Goal: Check status

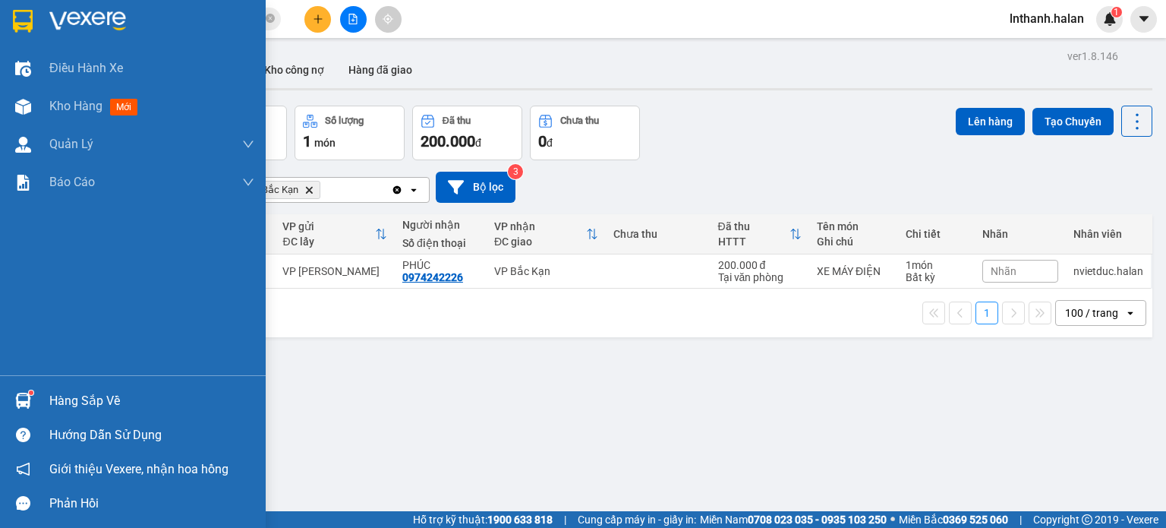
drag, startPoint x: 0, startPoint y: 0, endPoint x: 25, endPoint y: 382, distance: 382.7
click at [25, 381] on div "Hàng sắp về Hướng dẫn sử dụng Giới thiệu Vexere, nhận hoa hồng Phản hồi" at bounding box center [133, 447] width 266 height 145
click at [26, 389] on div at bounding box center [23, 400] width 27 height 27
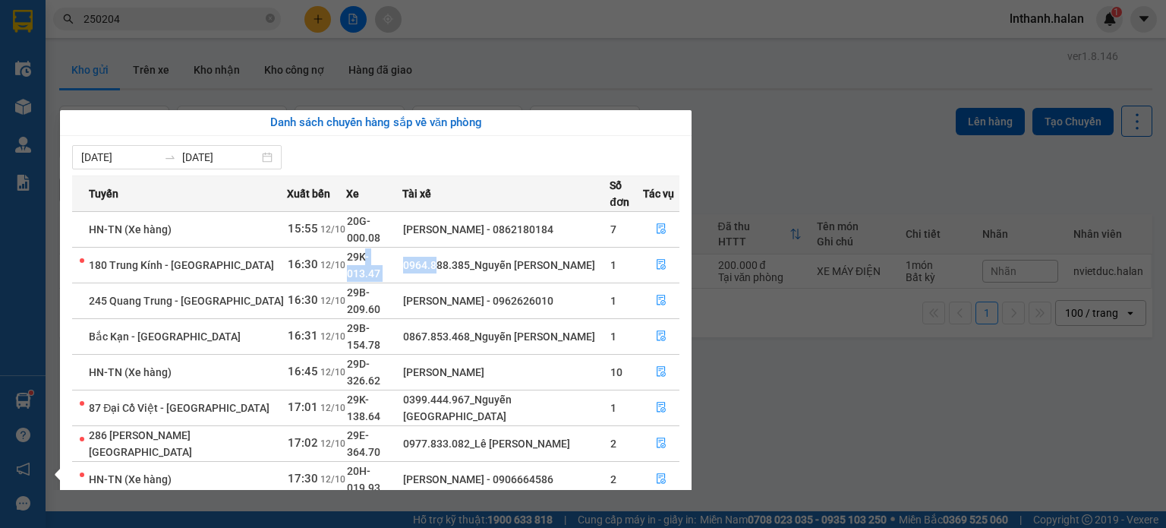
drag, startPoint x: 352, startPoint y: 245, endPoint x: 435, endPoint y: 257, distance: 84.4
click at [437, 251] on tr "180 Trung Kính - [GEOGRAPHIC_DATA] 16:30 [DATE] 29K-013.47 0964.888.385_Nguyễn …" at bounding box center [375, 265] width 607 height 36
drag, startPoint x: 366, startPoint y: 270, endPoint x: 459, endPoint y: 271, distance: 92.6
click at [443, 282] on tr "245 Quang Trung - [GEOGRAPHIC_DATA] 16:30 [DATE] 29B-209.60 [PERSON_NAME] - 096…" at bounding box center [375, 300] width 607 height 36
click at [463, 292] on div "[PERSON_NAME] - 0962626010" at bounding box center [506, 300] width 206 height 17
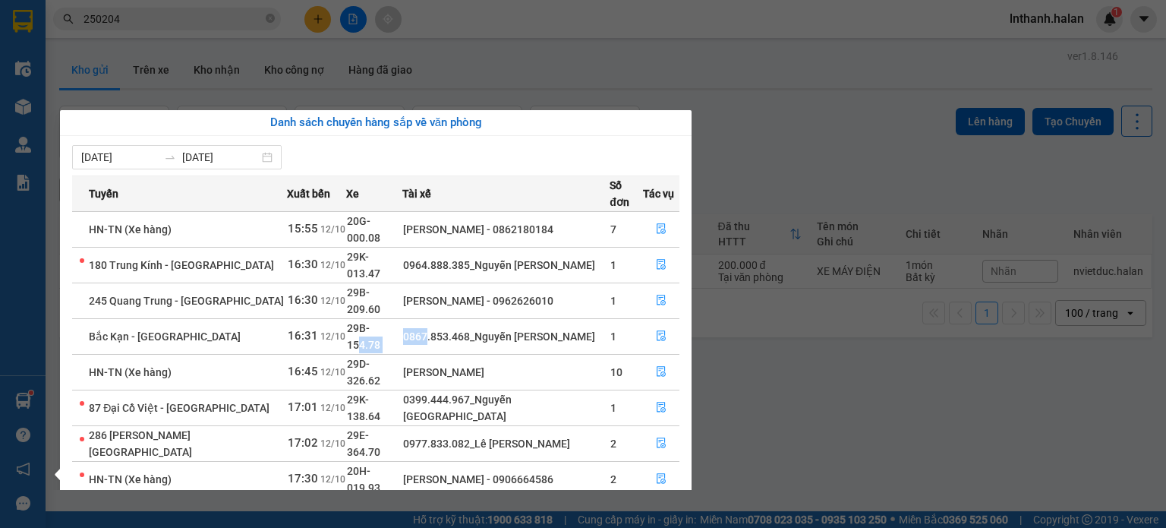
drag, startPoint x: 368, startPoint y: 295, endPoint x: 434, endPoint y: 296, distance: 66.1
click at [427, 318] on tr "Bắc Kạn - [GEOGRAPHIC_DATA] 16:31 [DATE] 29B-154.78 0867.853.468_Nguyễn [PERSON…" at bounding box center [375, 336] width 607 height 36
click at [454, 328] on div "0867.853.468_Nguyễn [PERSON_NAME]" at bounding box center [506, 336] width 206 height 17
drag, startPoint x: 376, startPoint y: 232, endPoint x: 455, endPoint y: 232, distance: 79.0
click at [432, 247] on tr "180 Trung Kính - [GEOGRAPHIC_DATA] 16:30 [DATE] 29K-013.47 0964.888.385_Nguyễn …" at bounding box center [375, 265] width 607 height 36
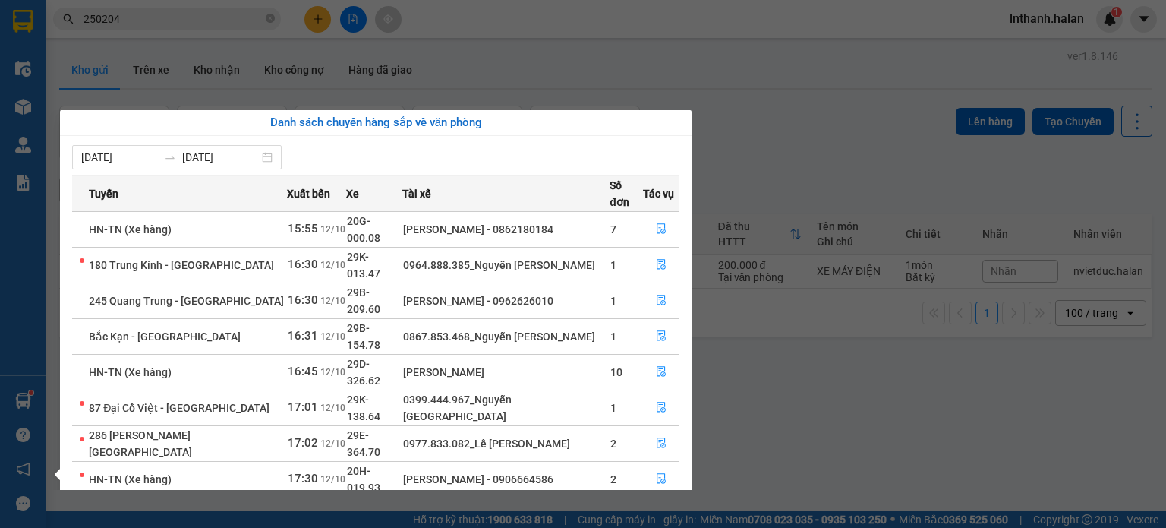
click at [455, 247] on td "0964.888.385_Nguyễn [PERSON_NAME]" at bounding box center [505, 265] width 207 height 36
click at [528, 72] on section "Kết quả tìm kiếm ( 52 ) Bộ lọc Thuộc VP này [PERSON_NAME] thái Món hàng Thu hộ …" at bounding box center [583, 264] width 1166 height 528
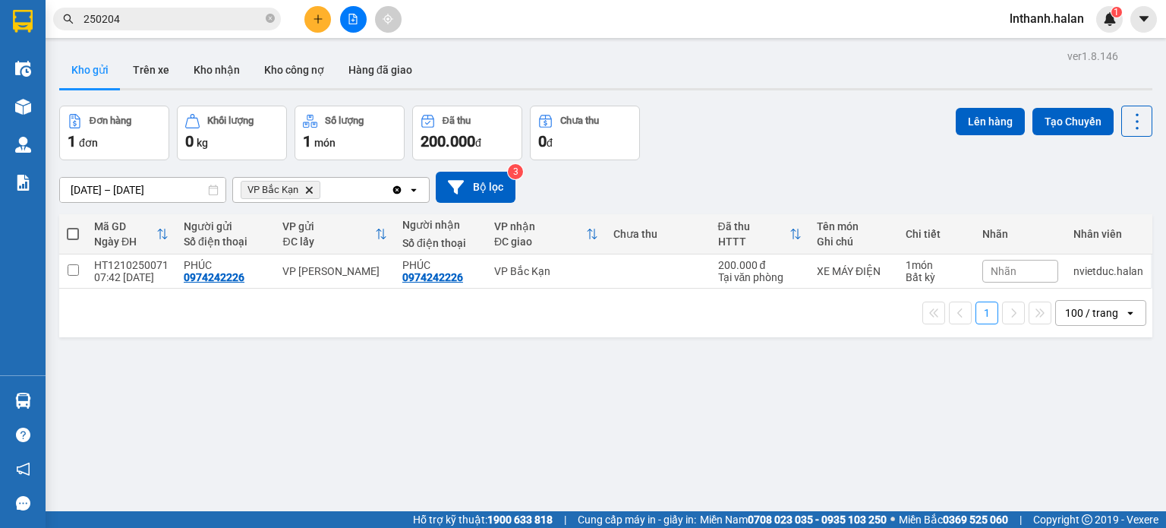
click at [207, 21] on input "250204" at bounding box center [173, 19] width 179 height 17
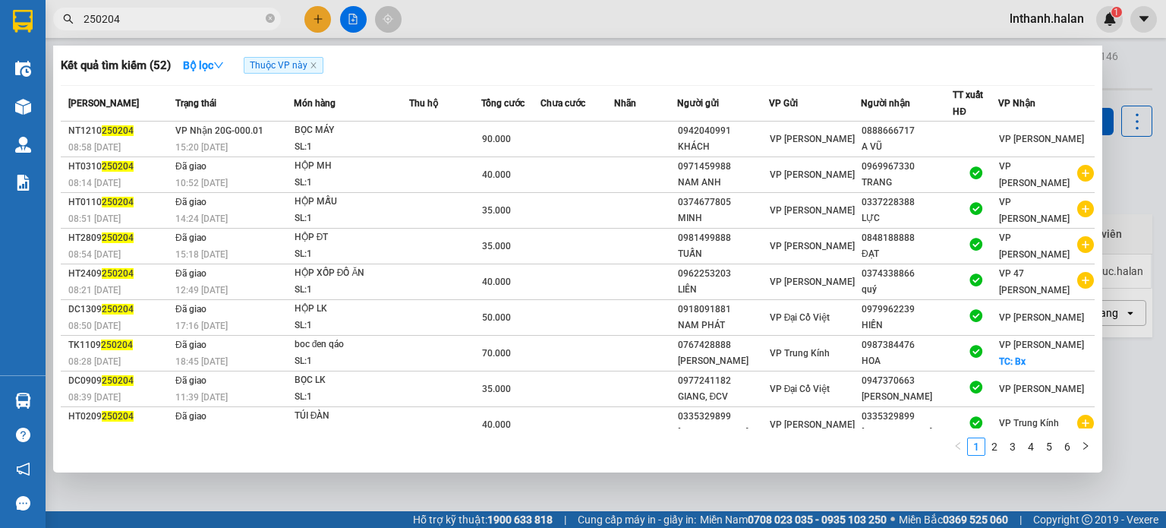
click at [207, 21] on input "250204" at bounding box center [173, 19] width 179 height 17
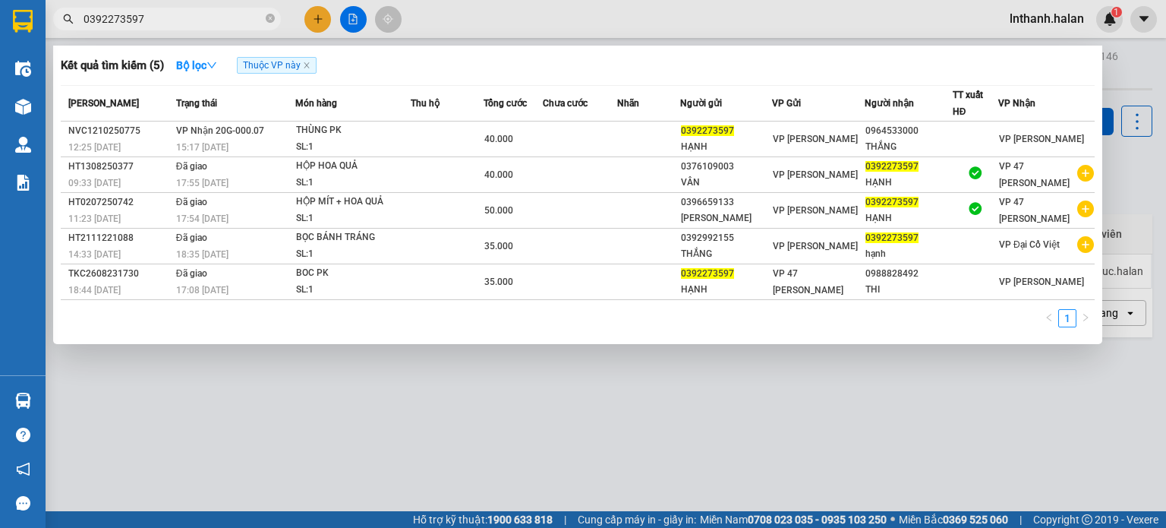
type input "0392273597"
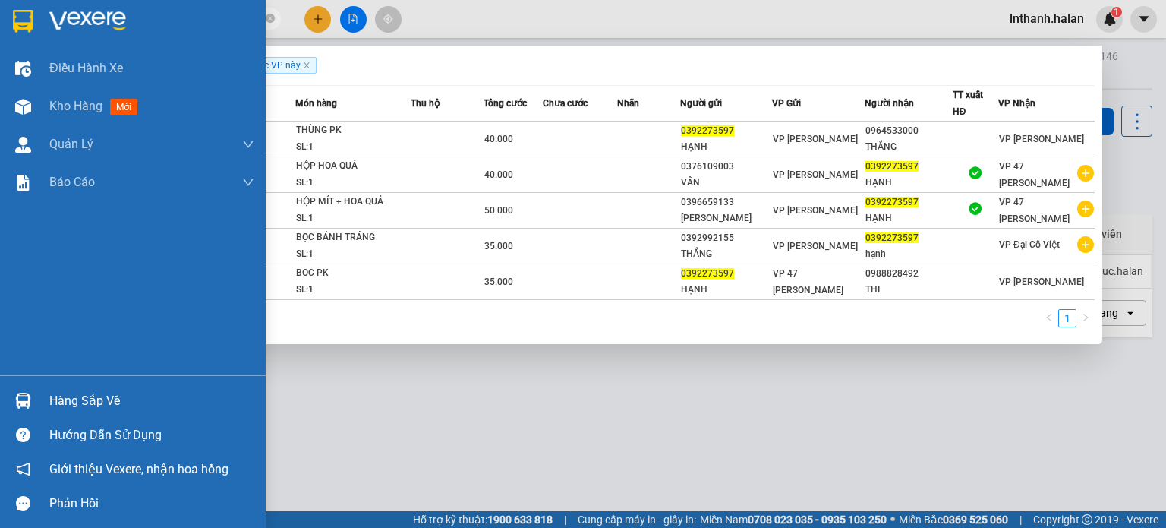
click at [32, 382] on div "Hàng sắp về Hướng dẫn sử dụng Giới thiệu Vexere, nhận hoa hồng Phản hồi" at bounding box center [133, 447] width 266 height 145
click at [30, 397] on img at bounding box center [23, 401] width 16 height 16
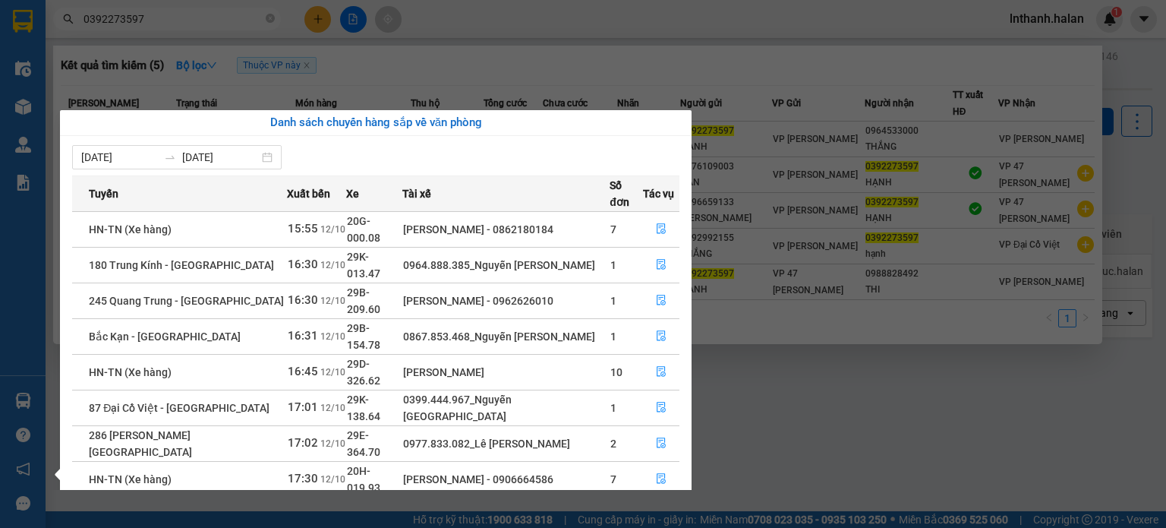
click at [802, 412] on section "Kết quả tìm kiếm ( 5 ) Bộ lọc Thuộc VP này [PERSON_NAME] thái Món hàng Thu hộ T…" at bounding box center [583, 264] width 1166 height 528
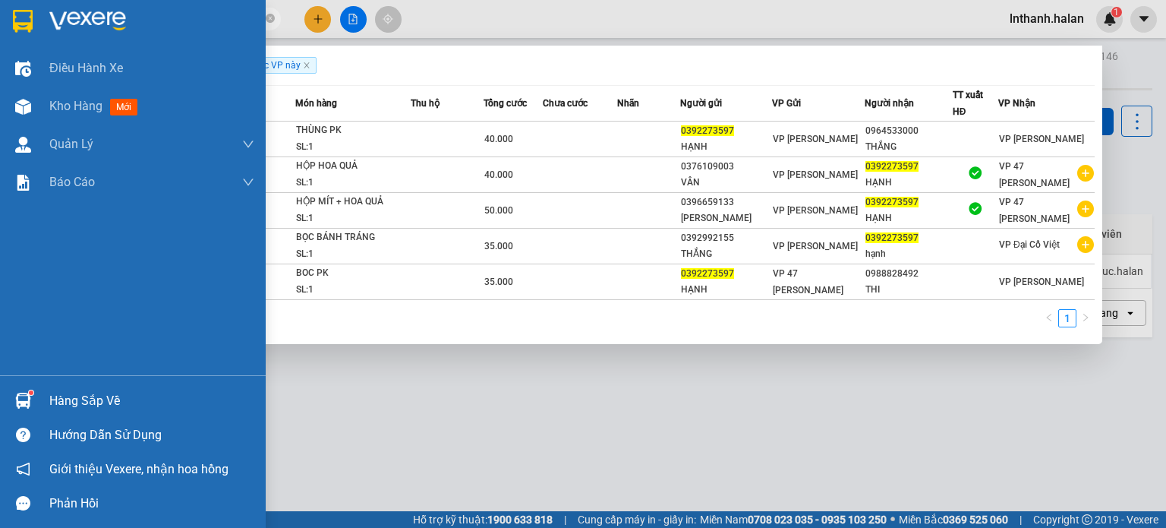
click at [30, 397] on img at bounding box center [23, 401] width 16 height 16
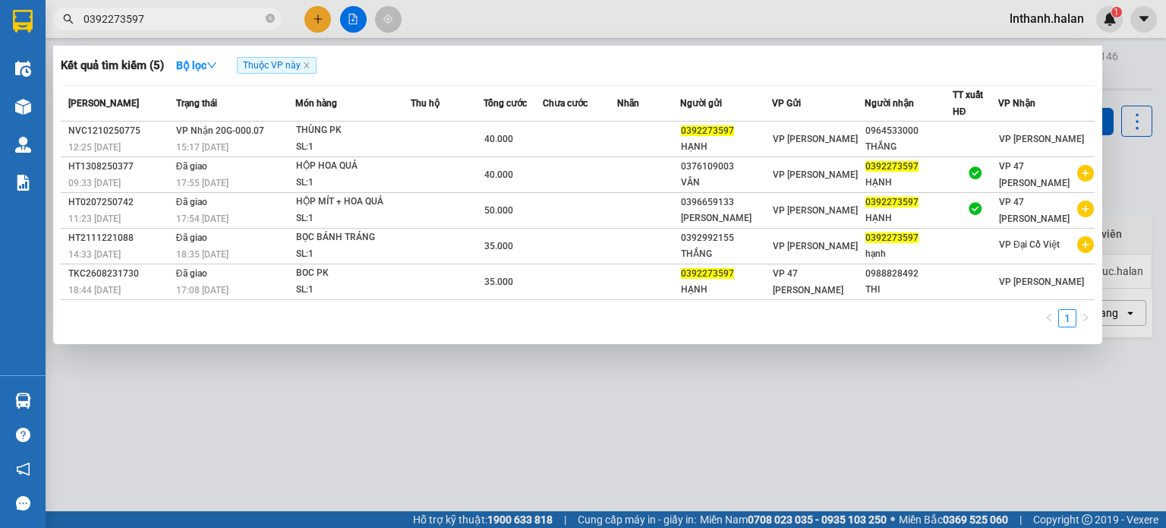
click at [873, 427] on section "Kết quả tìm kiếm ( 5 ) Bộ lọc Thuộc VP này [PERSON_NAME] thái Món hàng Thu hộ T…" at bounding box center [583, 264] width 1166 height 528
